Goal: Task Accomplishment & Management: Manage account settings

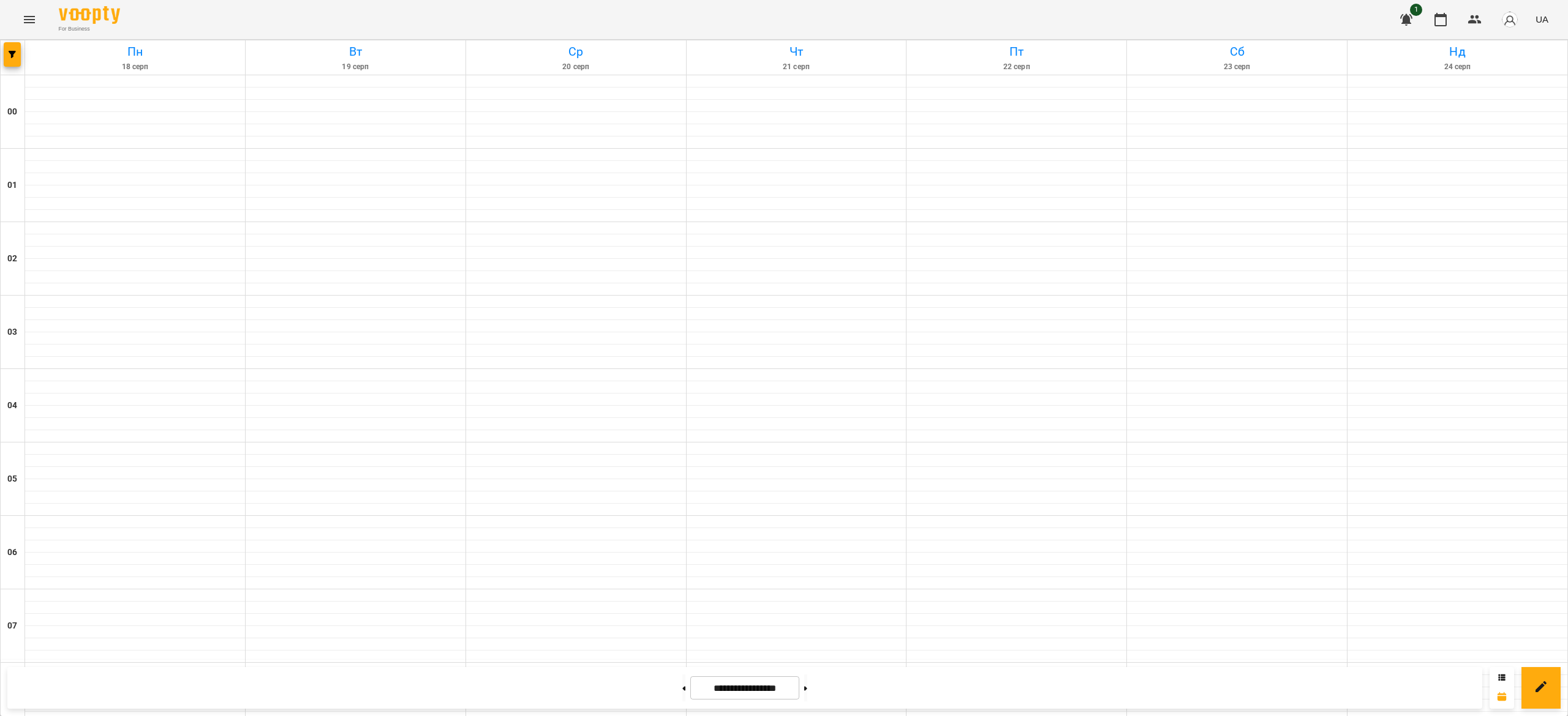
scroll to position [743, 0]
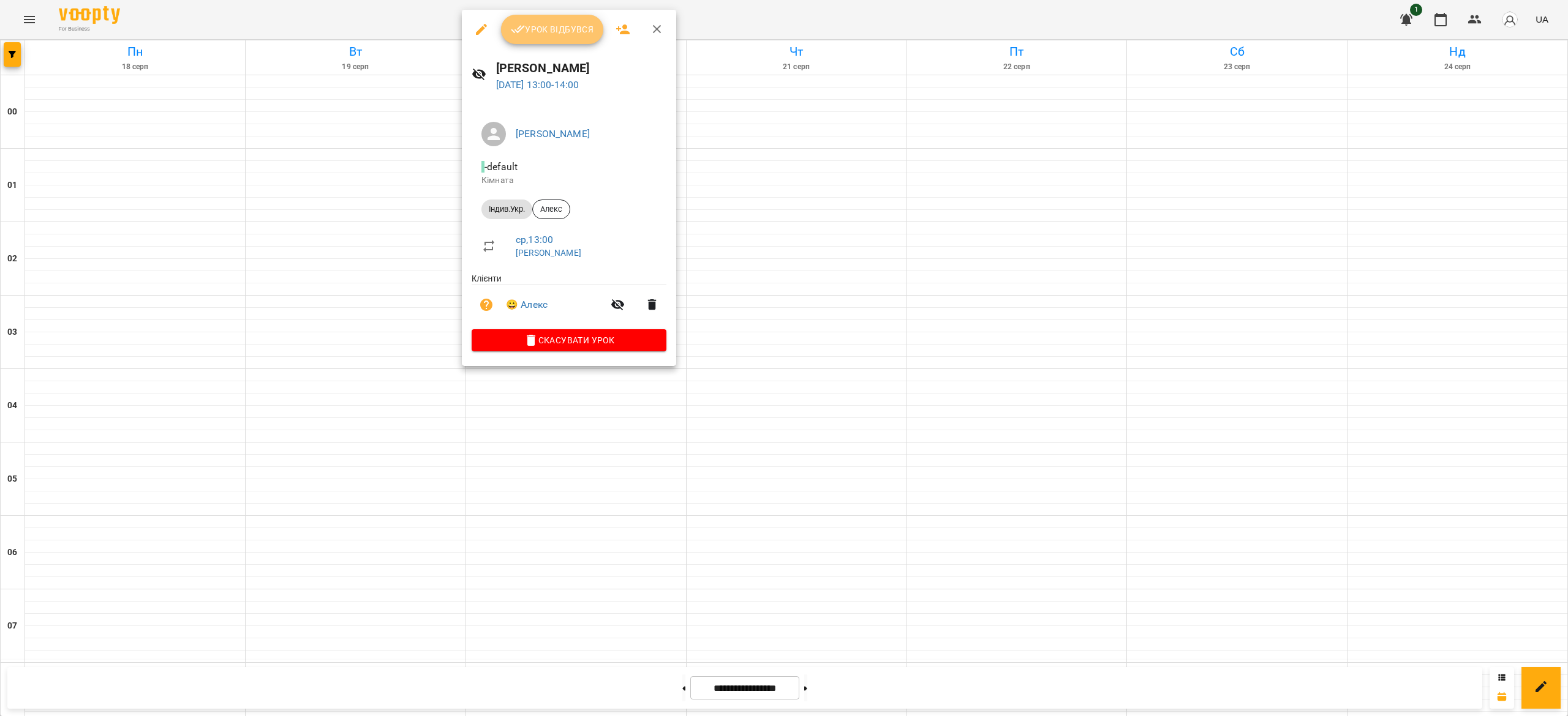
click at [555, 24] on span "Урок відбувся" at bounding box center [552, 29] width 83 height 15
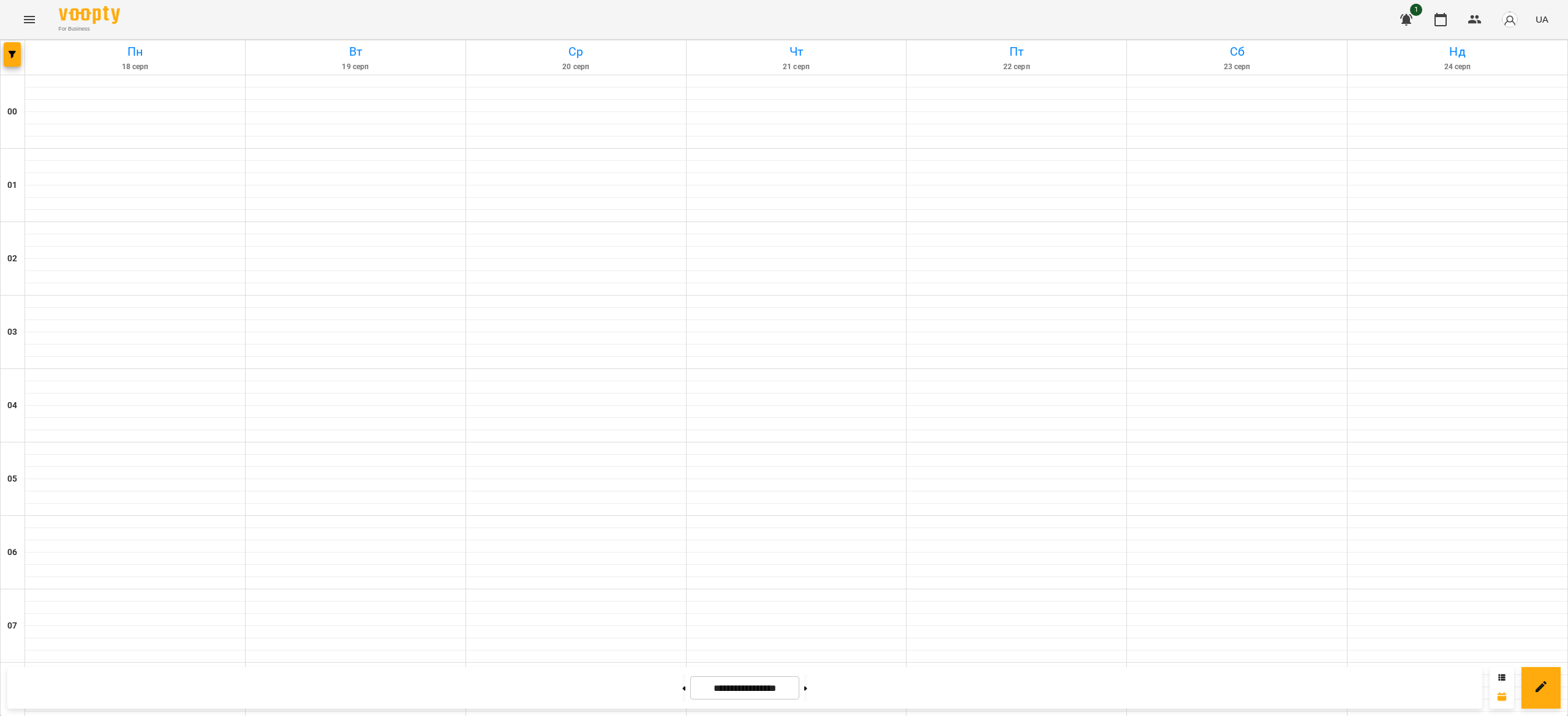
scroll to position [687, 0]
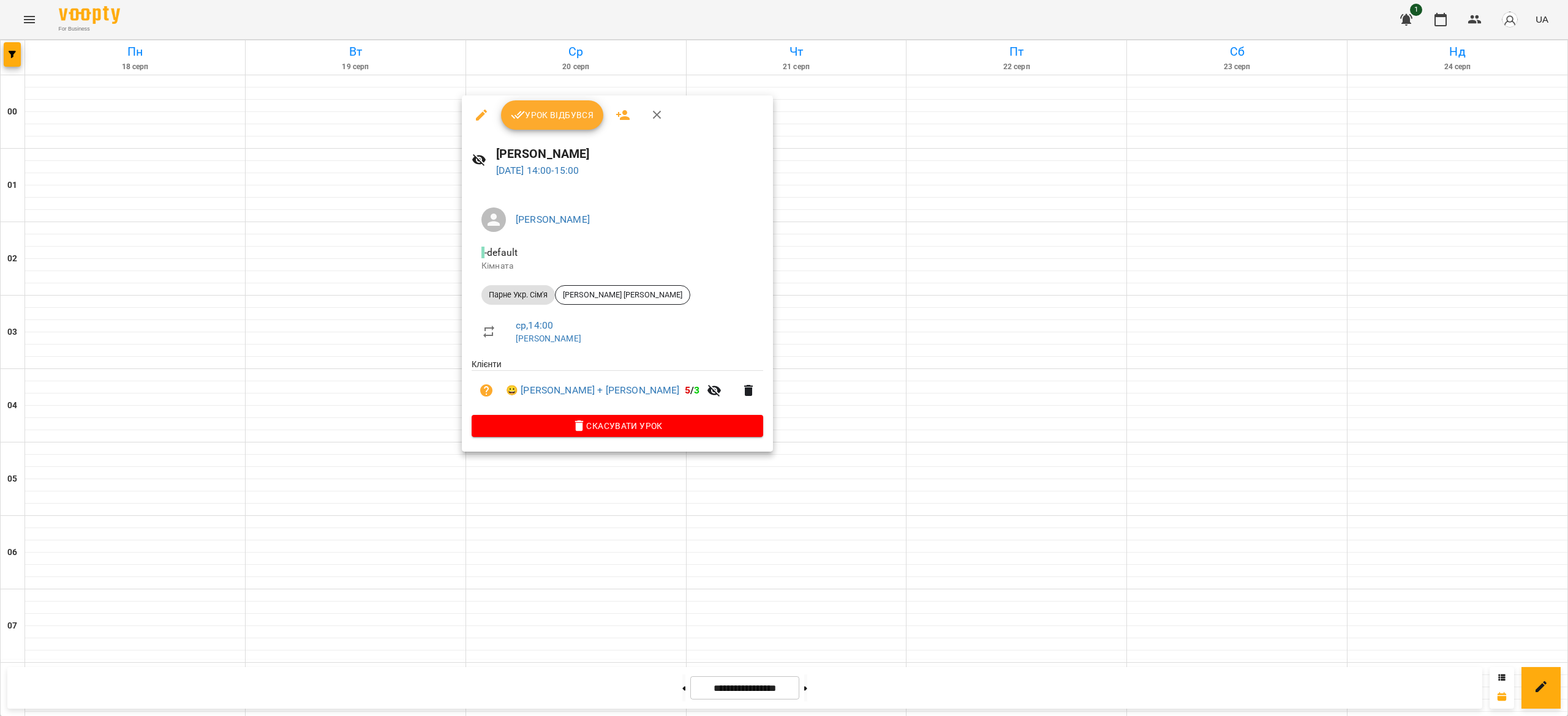
click at [562, 111] on span "Урок відбувся" at bounding box center [552, 114] width 83 height 15
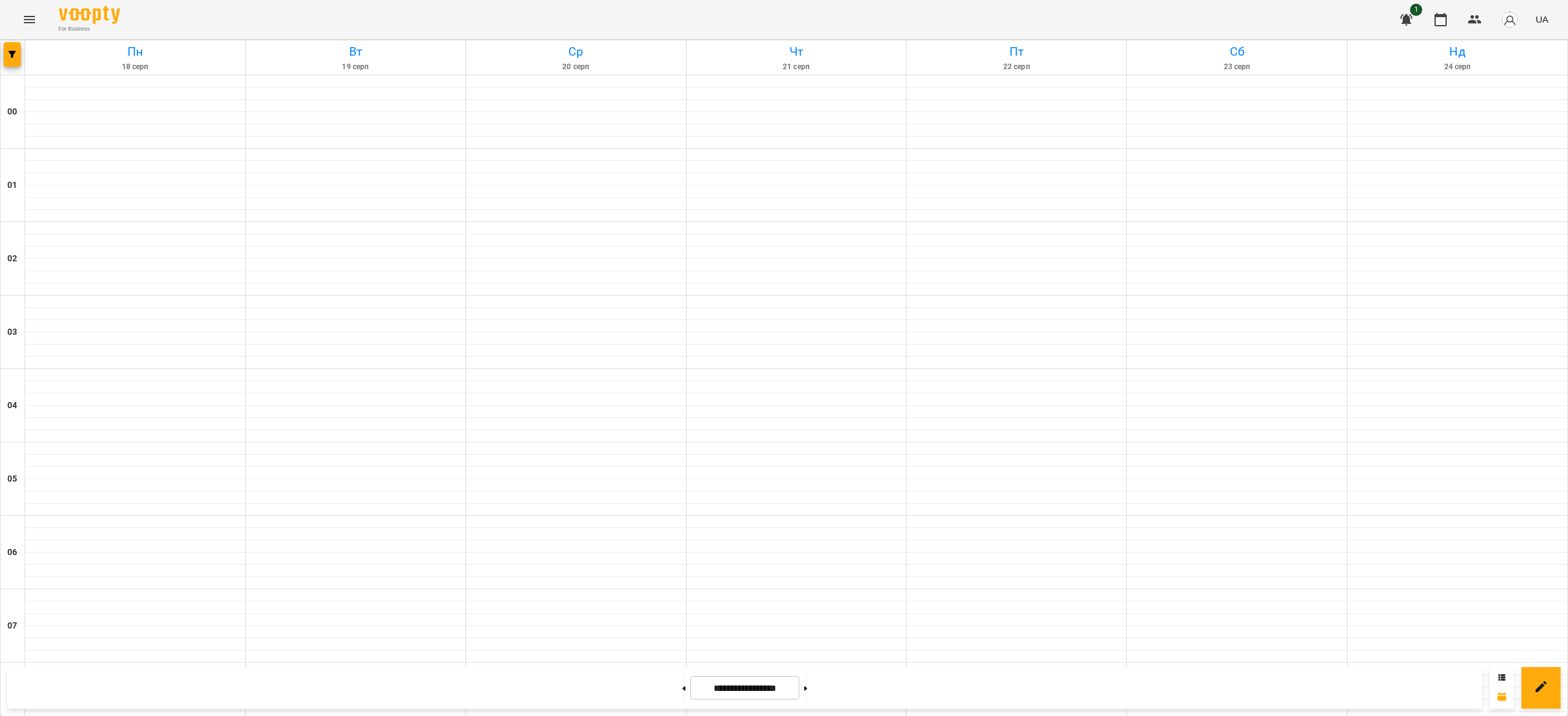
scroll to position [853, 0]
drag, startPoint x: 590, startPoint y: 366, endPoint x: 637, endPoint y: 315, distance: 69.4
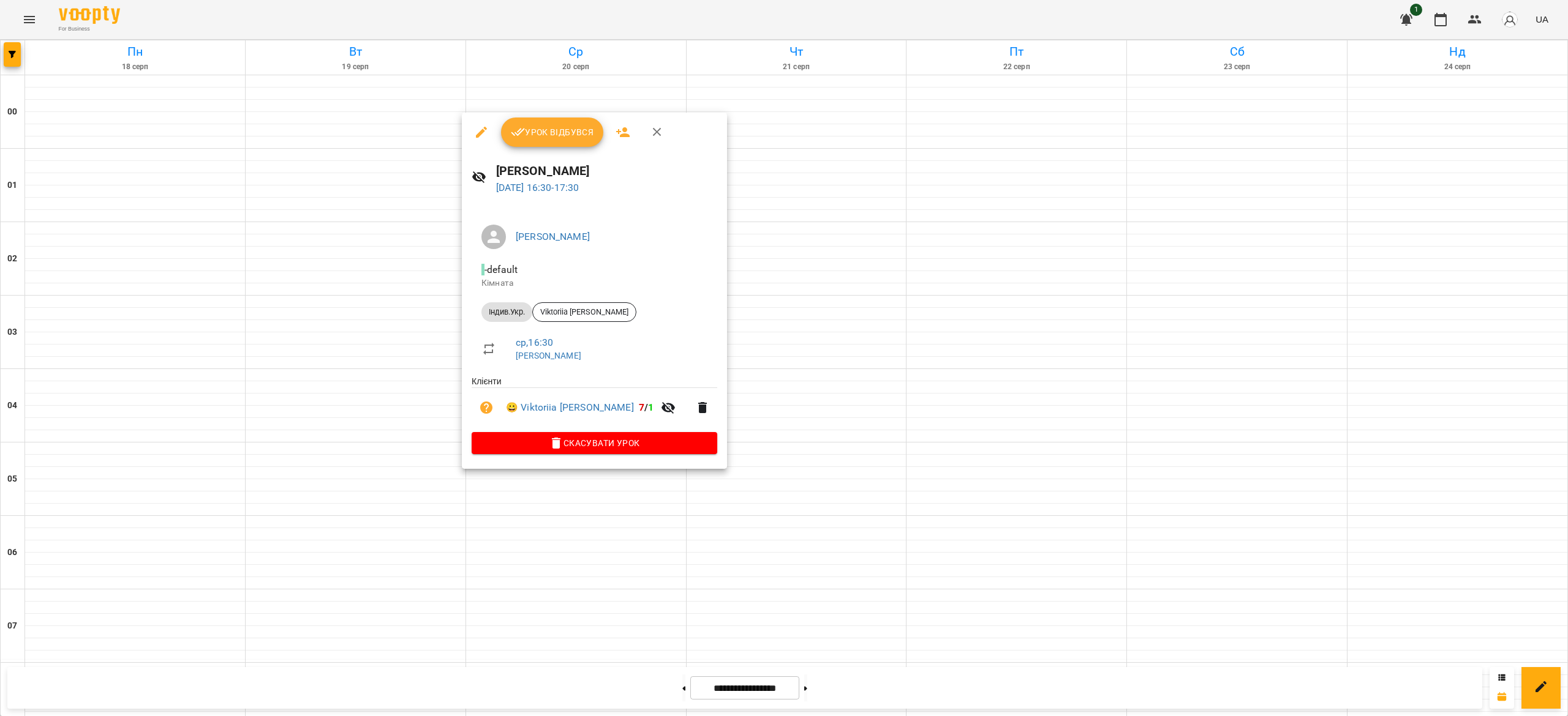
click at [536, 135] on span "Урок відбувся" at bounding box center [552, 132] width 83 height 15
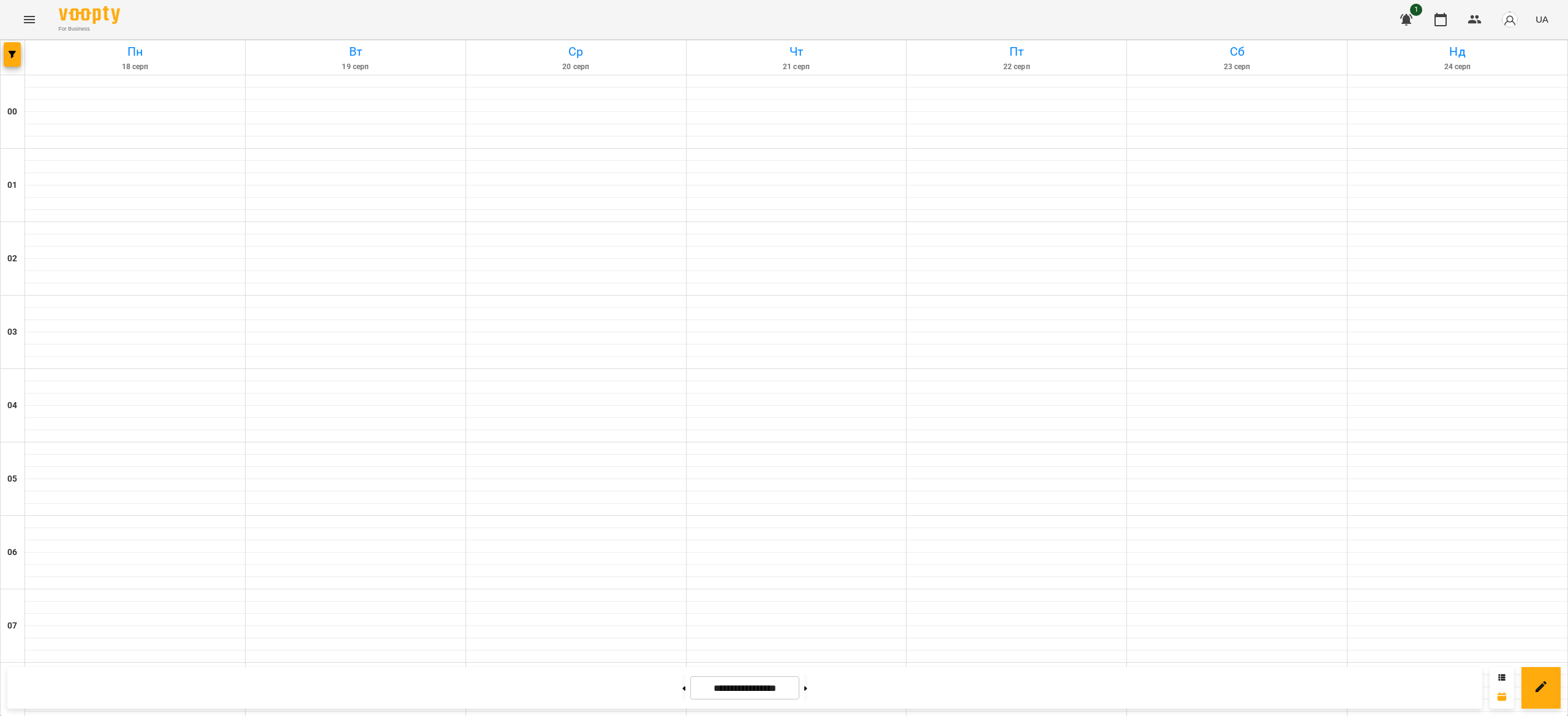
scroll to position [829, 0]
